Goal: Transaction & Acquisition: Purchase product/service

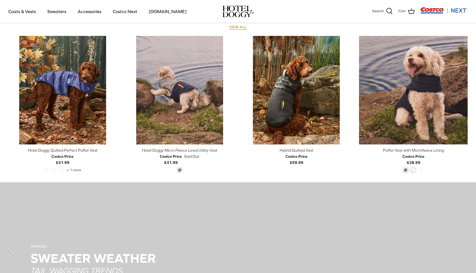
click at [228, 218] on div "APPAREL SWEATER WEATHER TAIL WAGGING TRENDS SHOP NOW" at bounding box center [238, 250] width 454 height 134
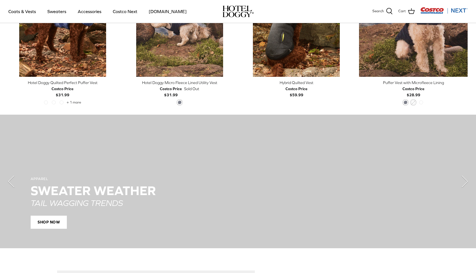
scroll to position [414, 0]
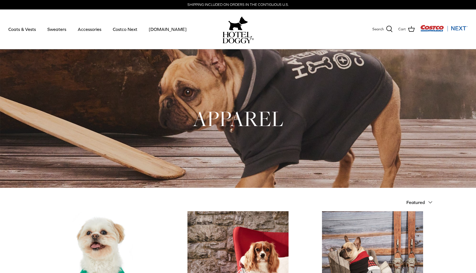
click at [222, 29] on div at bounding box center [238, 29] width 33 height 40
click at [233, 34] on img at bounding box center [238, 38] width 31 height 12
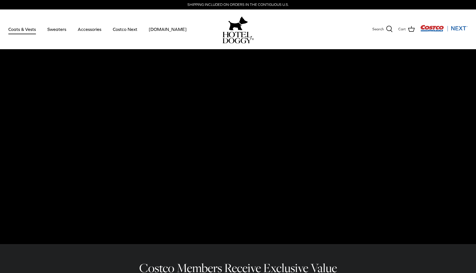
click at [30, 31] on link "Coats & Vests" at bounding box center [22, 29] width 38 height 19
click at [63, 32] on link "Sweaters" at bounding box center [56, 29] width 29 height 19
click at [90, 30] on link "Accessories" at bounding box center [90, 29] width 34 height 19
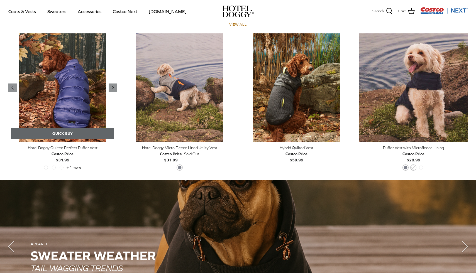
click at [82, 134] on link "Quick buy" at bounding box center [62, 133] width 103 height 11
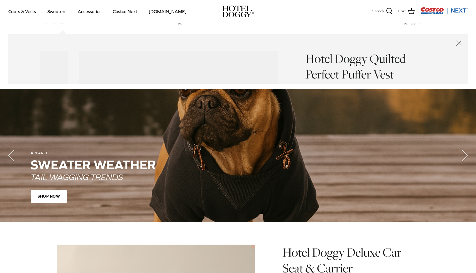
scroll to position [420, 0]
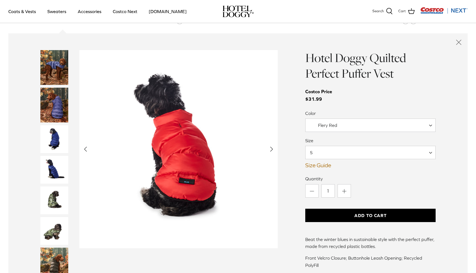
click at [345, 157] on span "S" at bounding box center [370, 152] width 131 height 13
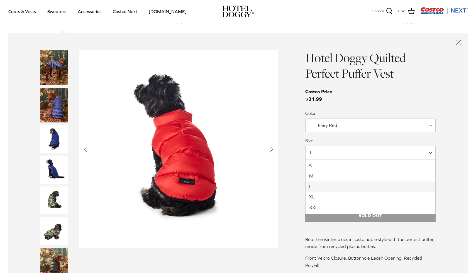
click at [342, 157] on span "L" at bounding box center [370, 152] width 131 height 13
click at [336, 148] on span "L" at bounding box center [370, 152] width 131 height 13
click at [334, 154] on span "M" at bounding box center [370, 152] width 131 height 13
select select "XL"
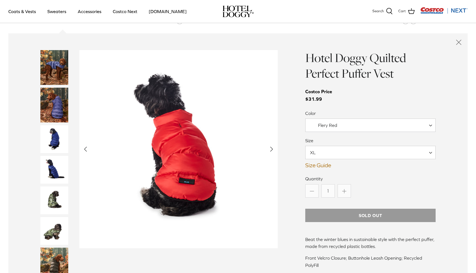
click at [343, 192] on div "Quantity Minus 1 Plus Sold out Hotel Doggy Quilted Perfect Puffer Vest - Flery …" at bounding box center [370, 199] width 131 height 46
click at [338, 148] on span "XL" at bounding box center [370, 152] width 131 height 13
click at [336, 120] on span "Flery Red" at bounding box center [370, 125] width 131 height 13
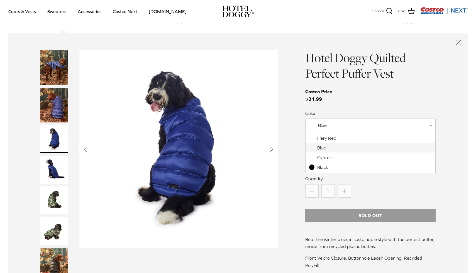
click at [333, 125] on span "Blue" at bounding box center [322, 126] width 32 height 6
select select "Black"
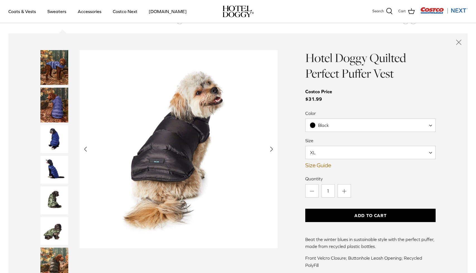
click at [339, 212] on button "Add to Cart" at bounding box center [370, 215] width 131 height 13
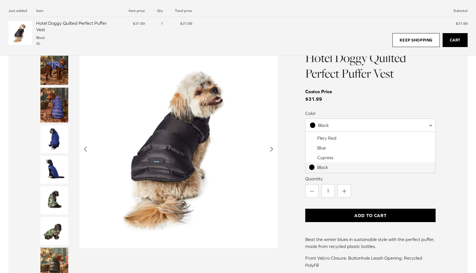
click at [332, 125] on span "Black" at bounding box center [323, 126] width 35 height 6
click at [353, 106] on div "Hotel Doggy Quilted Perfect Puffer Vest Costco Price $31.99 Color Flery Red Blu…" at bounding box center [370, 179] width 131 height 259
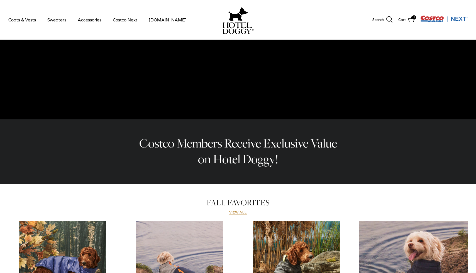
scroll to position [0, 0]
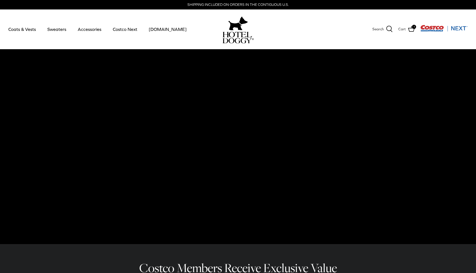
click at [237, 25] on img at bounding box center [239, 23] width 20 height 17
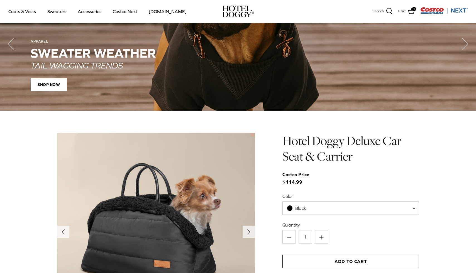
scroll to position [448, 0]
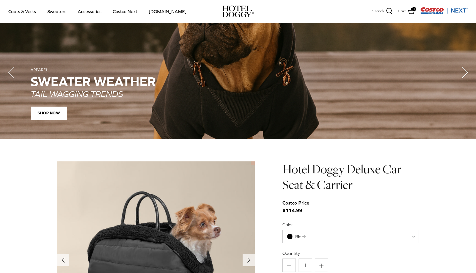
click at [464, 77] on icon "Right" at bounding box center [465, 72] width 22 height 22
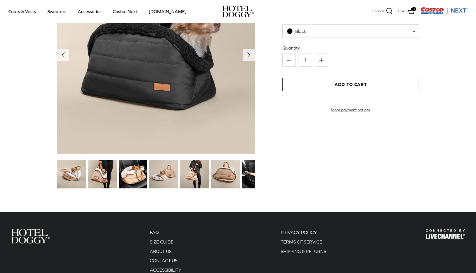
scroll to position [612, 0]
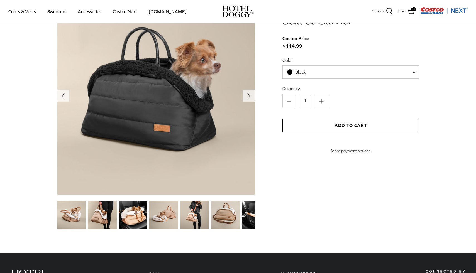
click at [354, 154] on link "More payment options" at bounding box center [351, 151] width 137 height 5
click at [341, 154] on link "More payment options" at bounding box center [351, 151] width 137 height 5
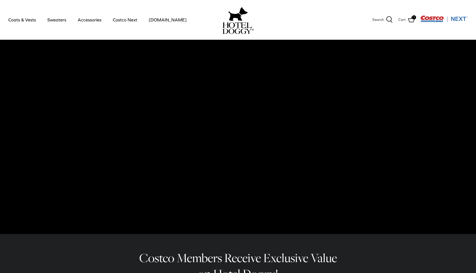
scroll to position [12, 0]
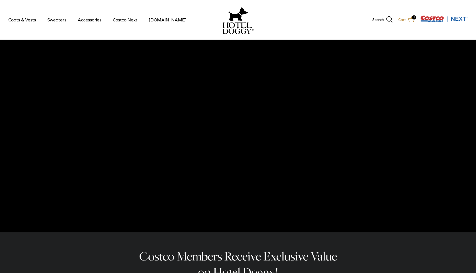
click at [412, 20] on icon at bounding box center [411, 19] width 7 height 7
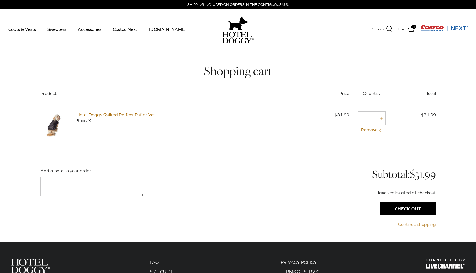
click at [410, 225] on link "Continue shopping" at bounding box center [347, 224] width 178 height 7
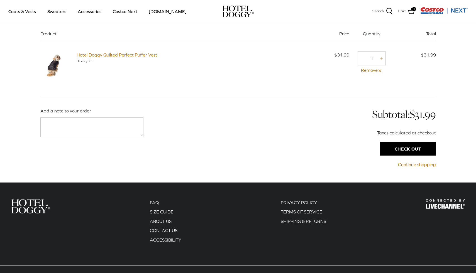
scroll to position [21, 0]
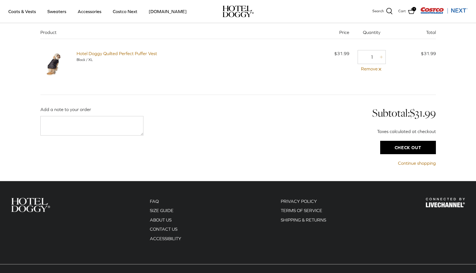
click at [380, 58] on icon "Plus" at bounding box center [381, 57] width 4 height 4
type input "2"
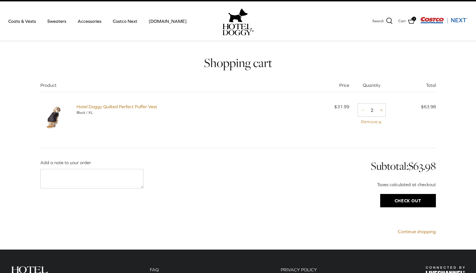
scroll to position [14, 0]
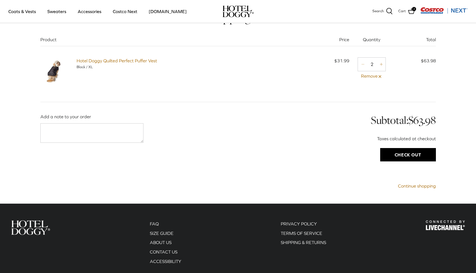
click at [360, 63] on link "Minus" at bounding box center [362, 63] width 9 height 7
type input "1"
click at [411, 190] on link "Continue shopping" at bounding box center [347, 186] width 178 height 7
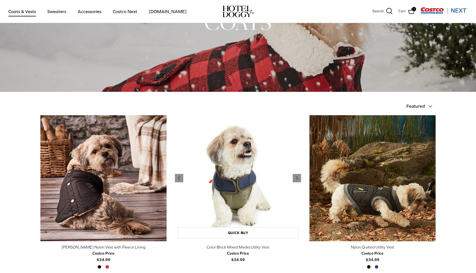
scroll to position [71, 0]
